Goal: Check status: Check status

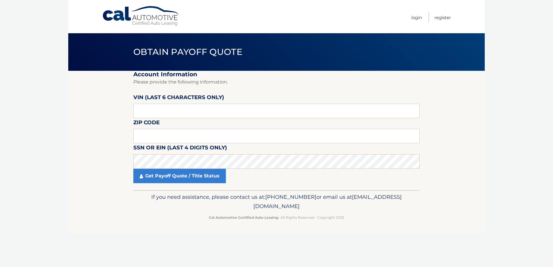
click at [209, 101] on label "VIN (last 6 characters only)" at bounding box center [178, 98] width 91 height 11
click at [209, 107] on input "text" at bounding box center [276, 111] width 287 height 14
paste input "007133"
type input "007133"
click at [145, 134] on input "text" at bounding box center [276, 136] width 287 height 14
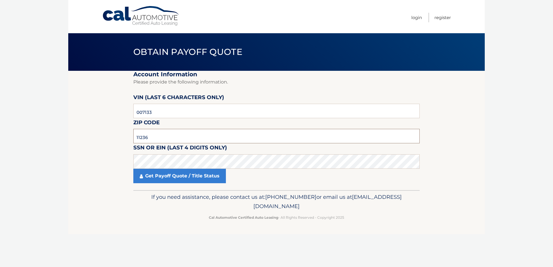
type input "11236"
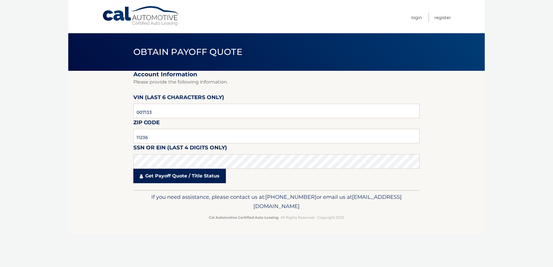
click at [179, 175] on link "Get Payoff Quote / Title Status" at bounding box center [179, 176] width 93 height 14
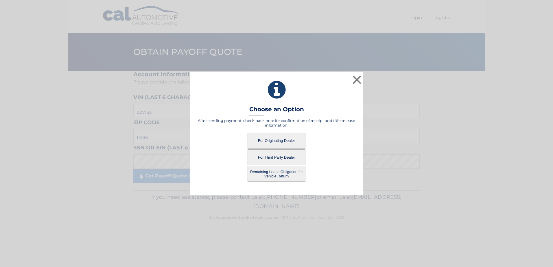
click at [281, 143] on button "For Originating Dealer" at bounding box center [277, 141] width 58 height 16
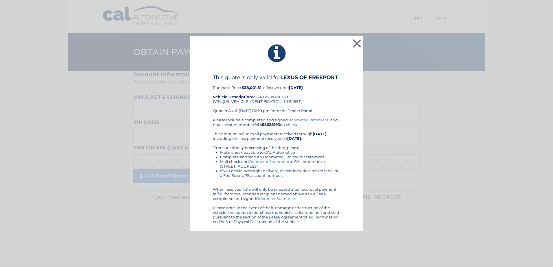
click at [247, 105] on div "This quote is only valid for LEXUS OF FREEPORT Purchase Price: $38,001.81 , eff…" at bounding box center [276, 95] width 127 height 43
click at [247, 102] on div "This quote is only valid for LEXUS OF FREEPORT Purchase Price: $38,001.81 , eff…" at bounding box center [276, 95] width 127 height 43
copy div "[US_VEHICLE_IDENTIFICATION_NUMBER]"
click at [303, 123] on div "Please include a completed and signed Odometer Statement , and note account num…" at bounding box center [276, 171] width 127 height 107
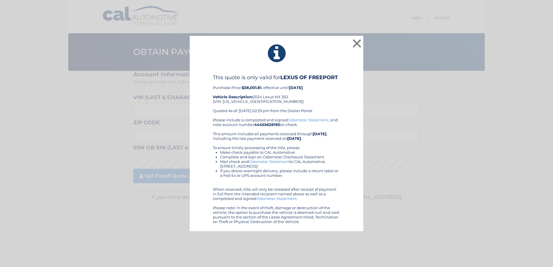
click at [243, 99] on div "This quote is only valid for LEXUS OF FREEPORT Purchase Price: $38,001.81 , eff…" at bounding box center [276, 95] width 127 height 43
click at [243, 102] on div "This quote is only valid for LEXUS OF FREEPORT Purchase Price: $38,001.81 , eff…" at bounding box center [276, 95] width 127 height 43
copy div "[US_VEHICLE_IDENTIFICATION_NUMBER]"
